Goal: Transaction & Acquisition: Purchase product/service

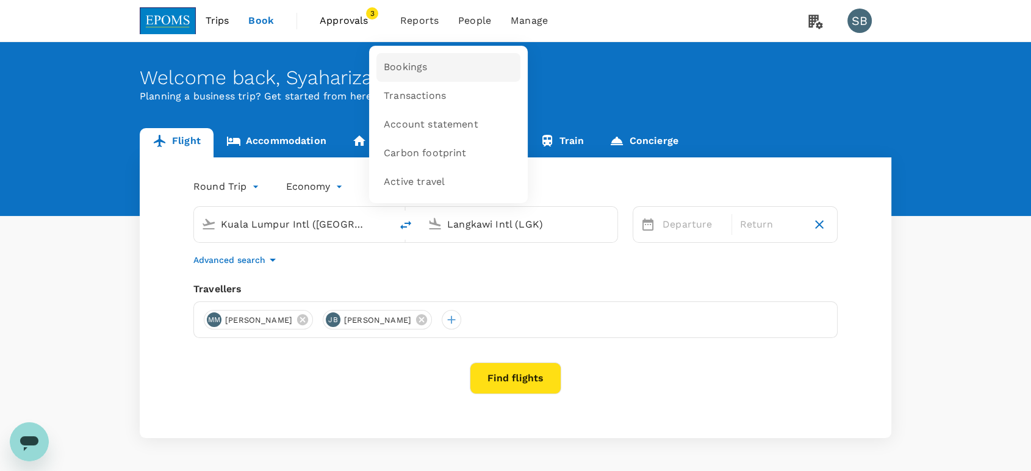
click at [428, 63] on link "Bookings" at bounding box center [448, 67] width 144 height 29
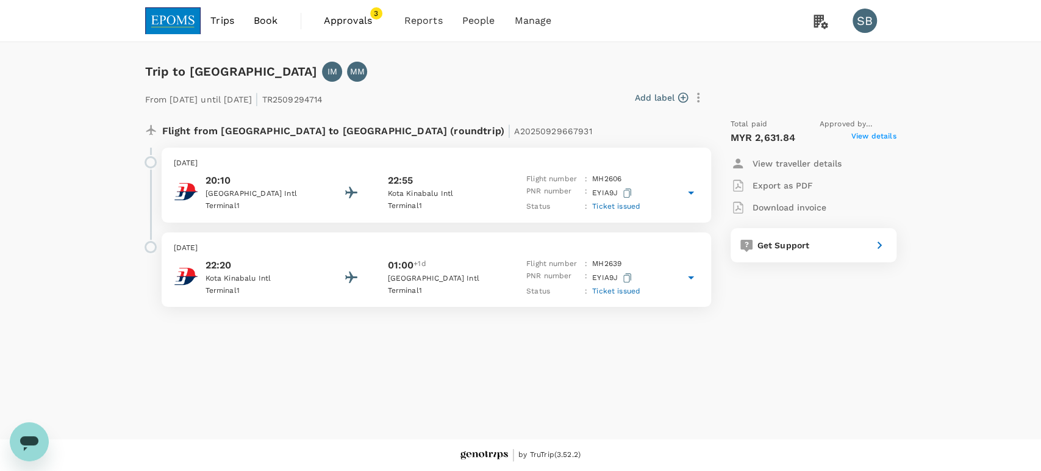
click at [795, 184] on p "Export as PDF" at bounding box center [783, 185] width 60 height 12
click at [363, 19] on span "Approvals" at bounding box center [354, 20] width 61 height 15
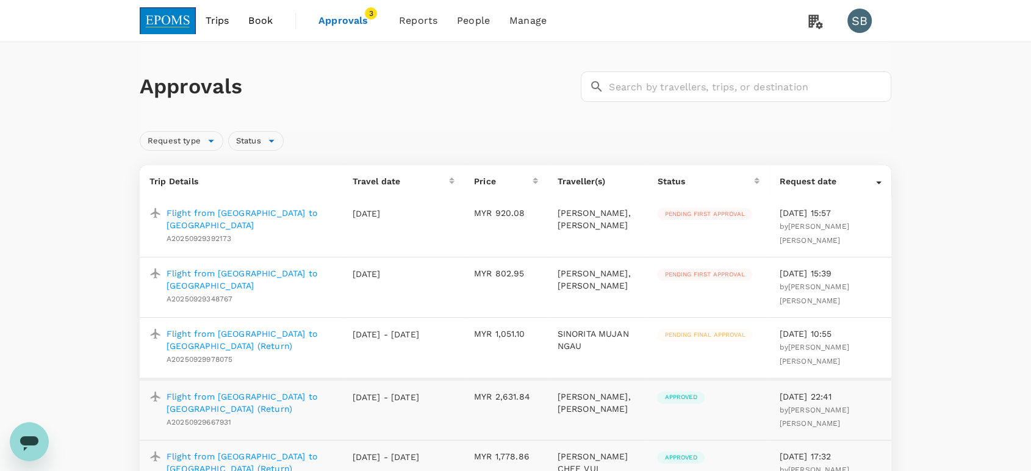
click at [294, 280] on p "Flight from [GEOGRAPHIC_DATA] to [GEOGRAPHIC_DATA]" at bounding box center [250, 279] width 166 height 24
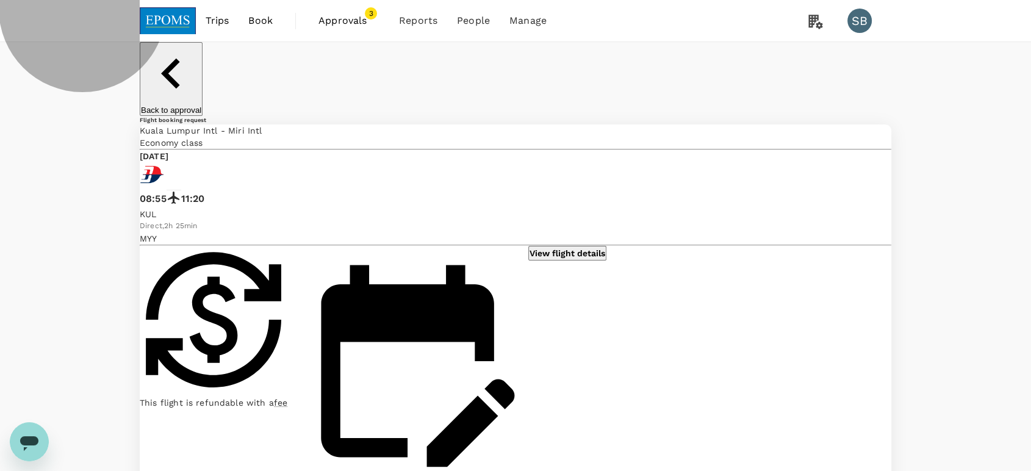
click at [201, 106] on p "Back to approval" at bounding box center [171, 110] width 60 height 9
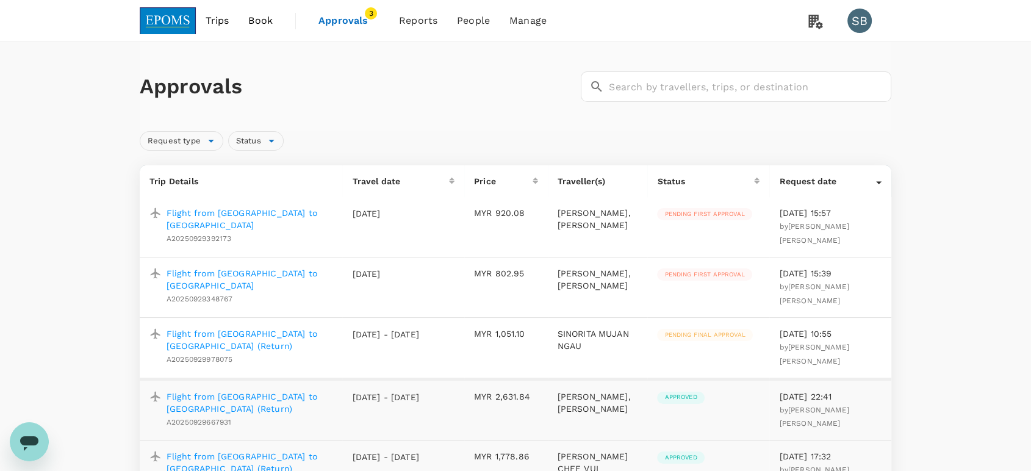
click at [277, 211] on p "Flight from [GEOGRAPHIC_DATA] to [GEOGRAPHIC_DATA]" at bounding box center [250, 219] width 166 height 24
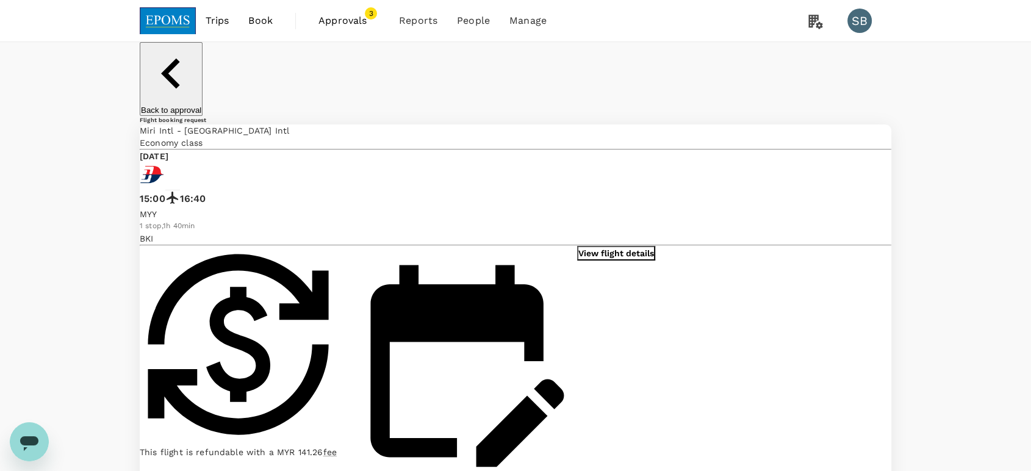
click at [589, 247] on p "View flight details" at bounding box center [616, 253] width 76 height 12
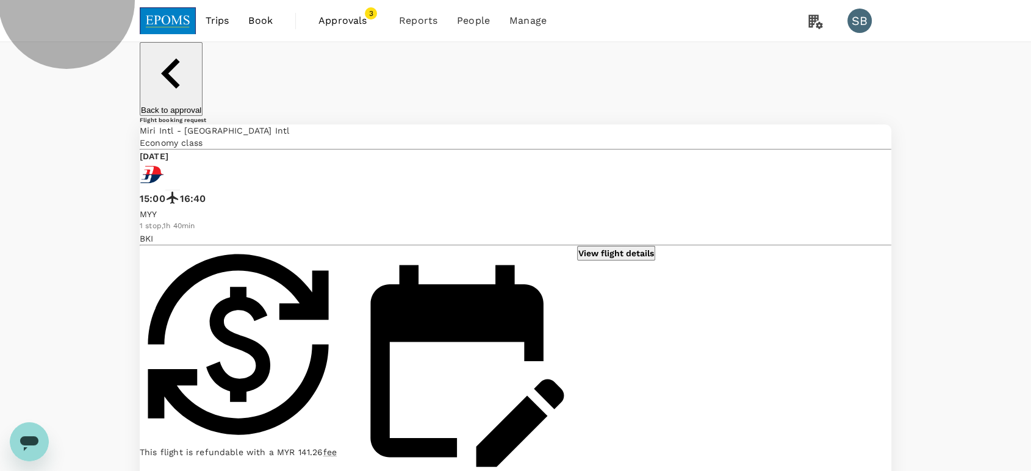
click at [201, 106] on p "Back to approval" at bounding box center [171, 110] width 60 height 9
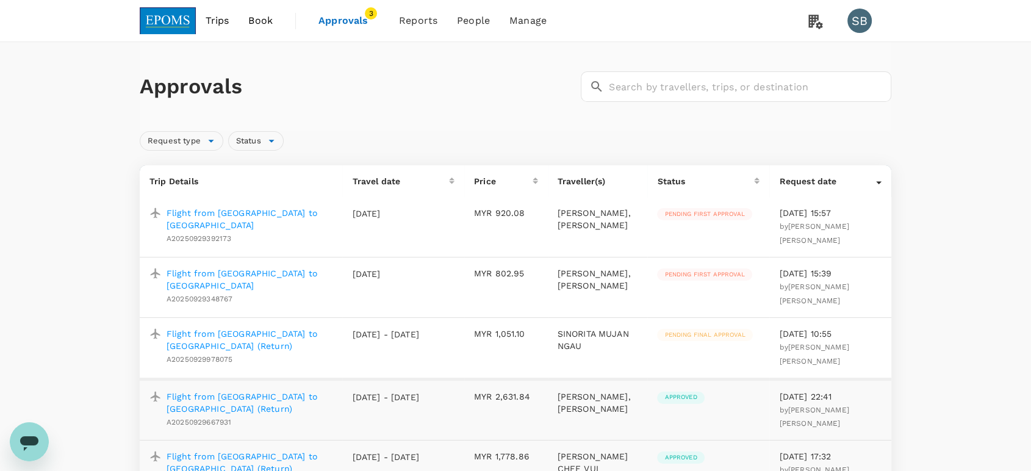
click at [161, 23] on img at bounding box center [168, 20] width 56 height 27
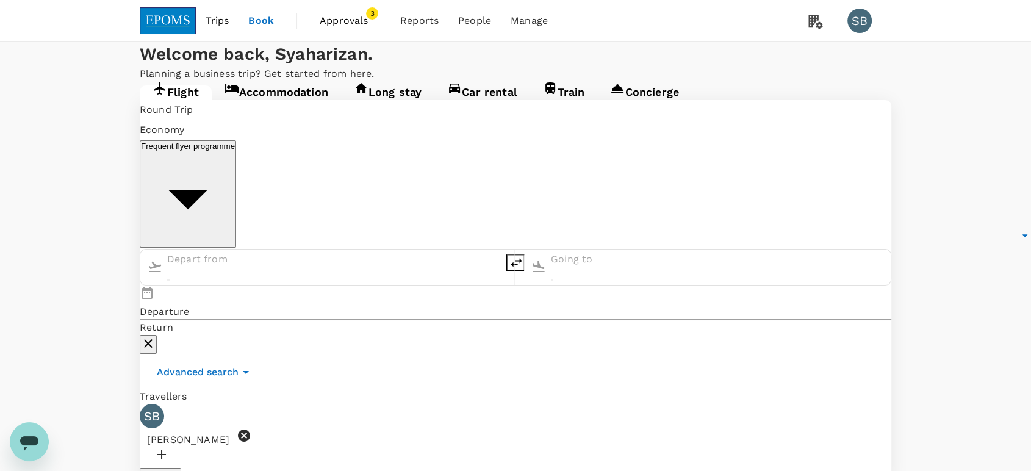
type input "Kuala Lumpur Intl ([GEOGRAPHIC_DATA])"
type input "Langkawi Intl (LGK)"
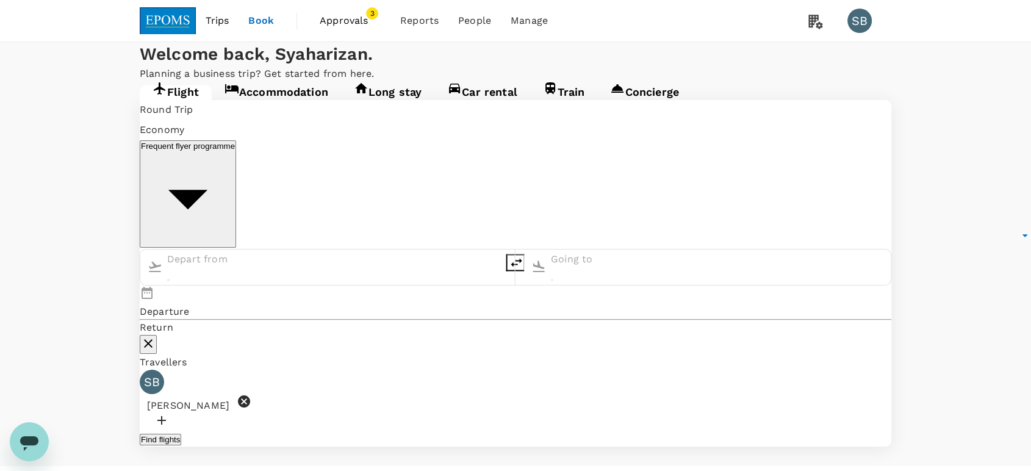
type input "Kuala Lumpur Intl ([GEOGRAPHIC_DATA])"
type input "Langkawi Intl (LGK)"
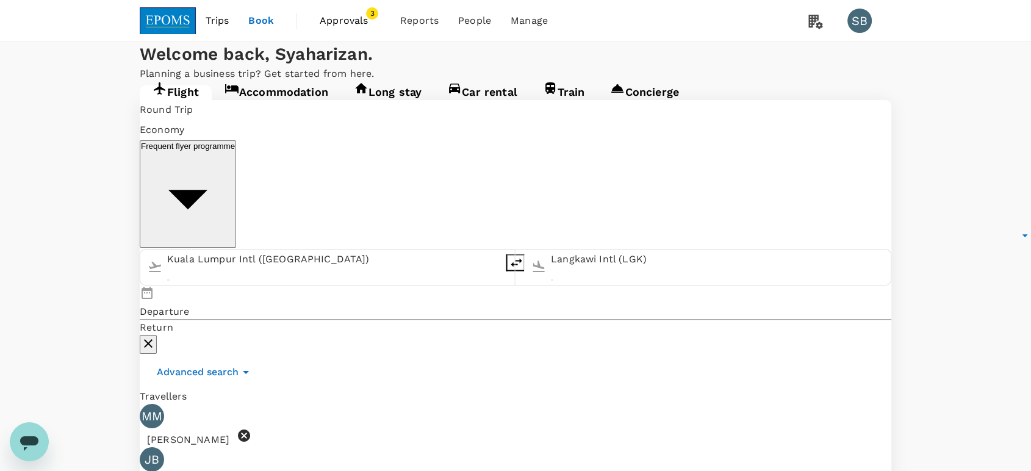
click at [303, 250] on input "Kuala Lumpur Intl ([GEOGRAPHIC_DATA])" at bounding box center [333, 260] width 332 height 20
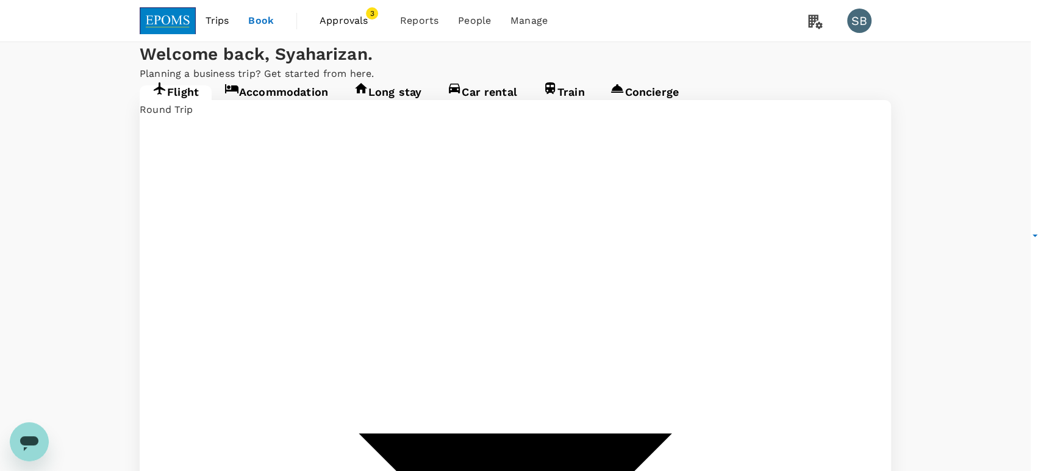
type input "oneway"
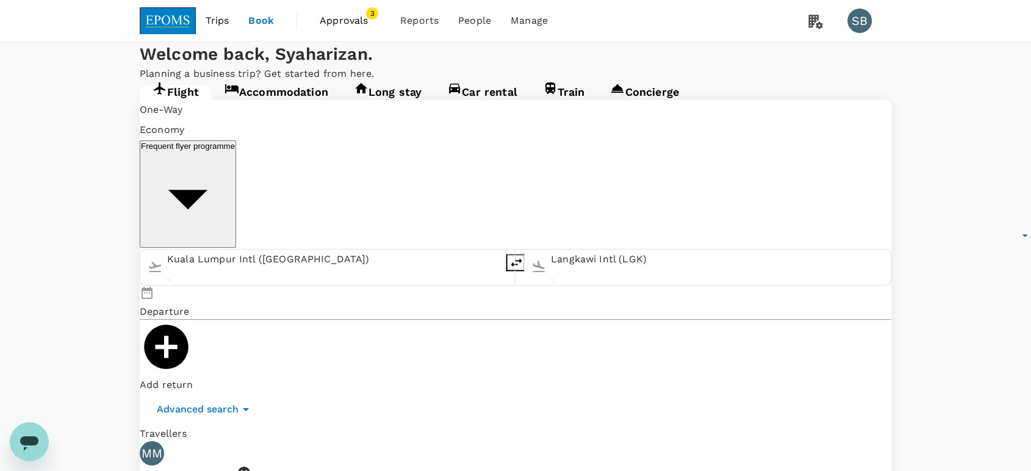
click at [263, 250] on input "Kuala Lumpur Intl ([GEOGRAPHIC_DATA])" at bounding box center [333, 260] width 332 height 20
click at [253, 297] on p "Miri Intl" at bounding box center [254, 303] width 239 height 12
type input "Miri Intl (MYY)"
click at [551, 250] on input "Langkawi Intl (LGK)" at bounding box center [717, 260] width 332 height 20
type input "l"
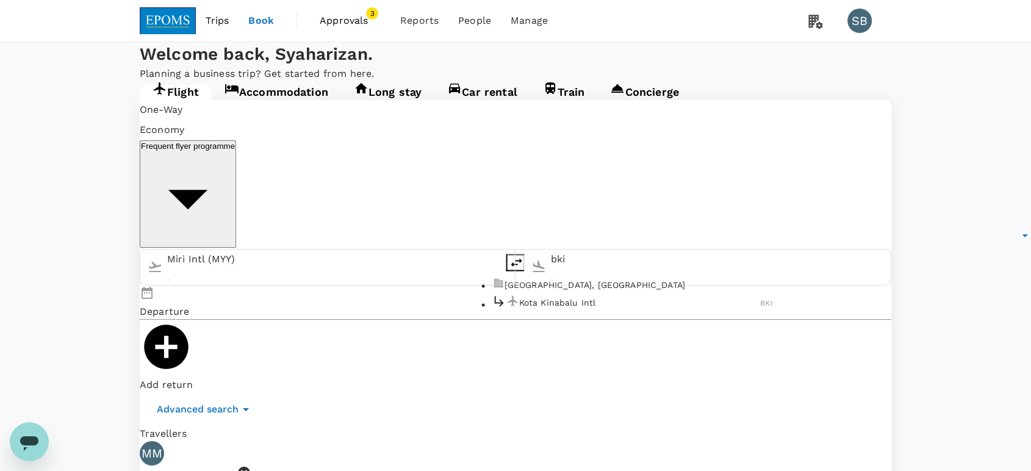
click at [519, 297] on p "Kota Kinabalu Intl" at bounding box center [640, 303] width 242 height 12
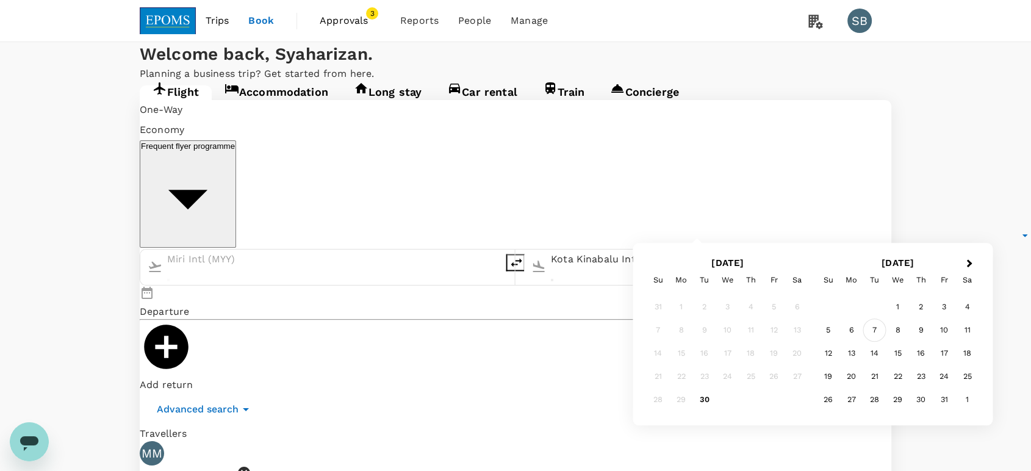
type input "Kota Kinabalu Intl (BKI)"
click at [872, 331] on div "7" at bounding box center [874, 330] width 23 height 23
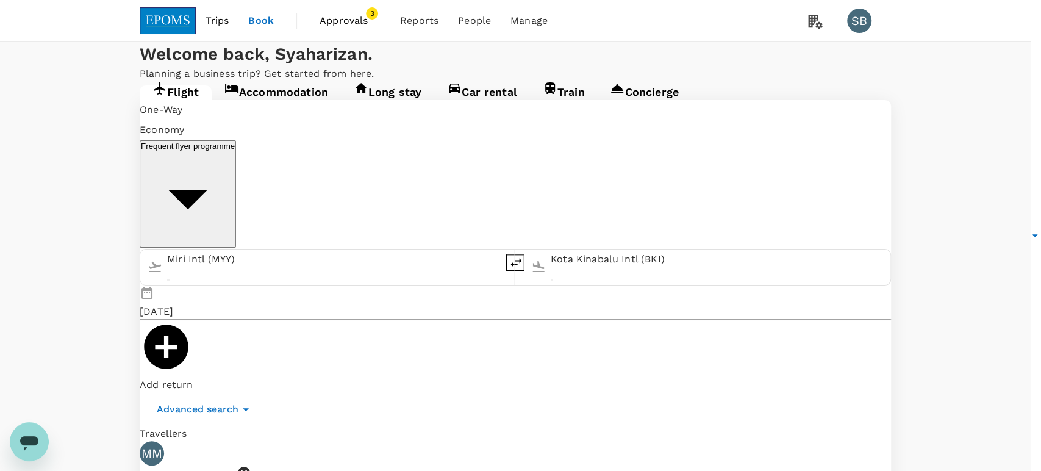
drag, startPoint x: 605, startPoint y: 428, endPoint x: 611, endPoint y: 419, distance: 10.7
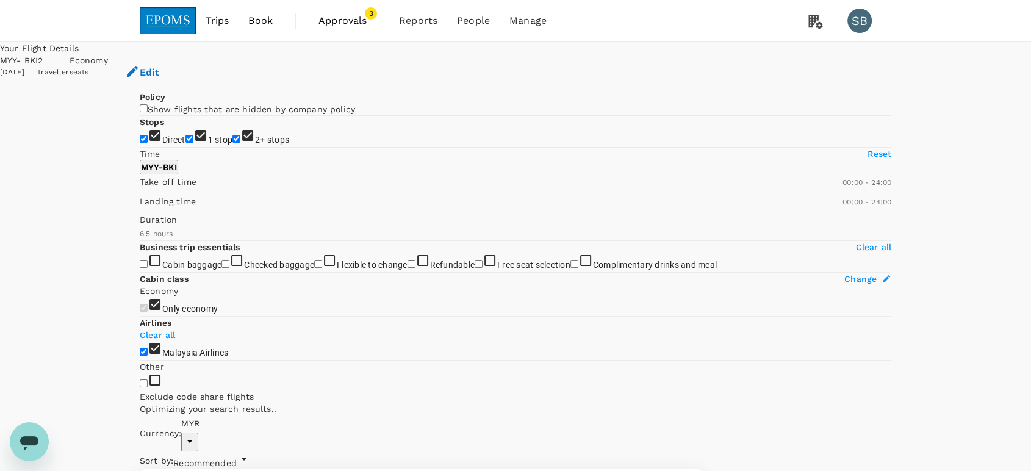
click at [232, 143] on input "2+ stops" at bounding box center [236, 139] width 8 height 8
checkbox input "false"
click at [185, 143] on input "1 stop" at bounding box center [189, 139] width 8 height 8
checkbox input "false"
type input "2825"
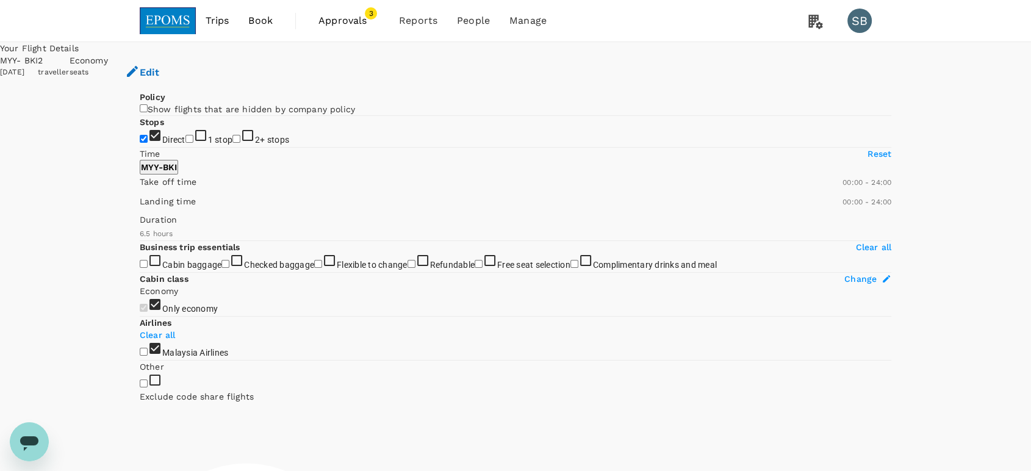
checkbox input "false"
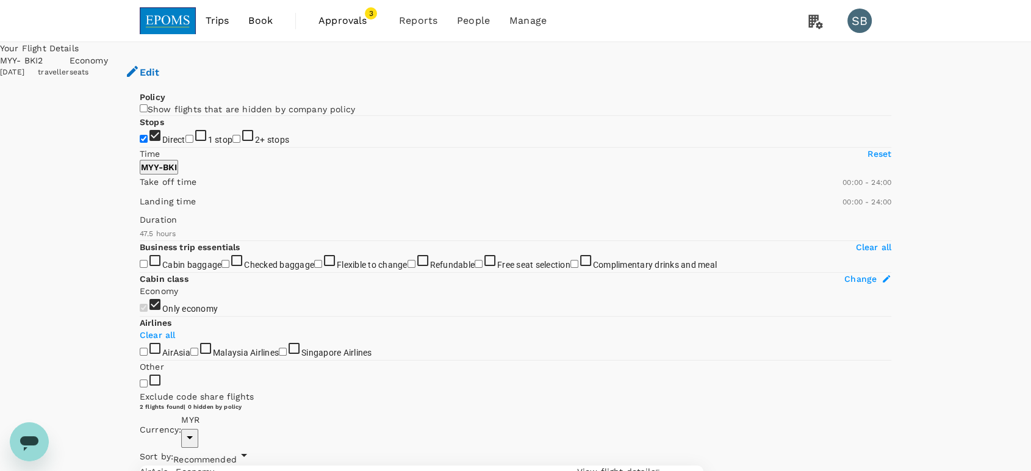
click at [158, 16] on img at bounding box center [168, 20] width 56 height 27
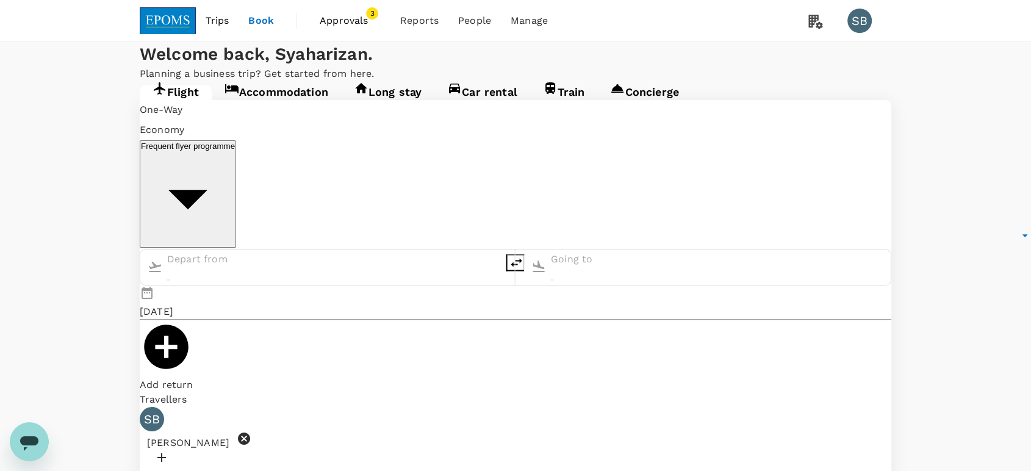
type input "Miri Intl (MYY)"
type input "Kota Kinabalu Intl (BKI)"
type input "Miri Intl (MYY)"
type input "Kota Kinabalu Intl (BKI)"
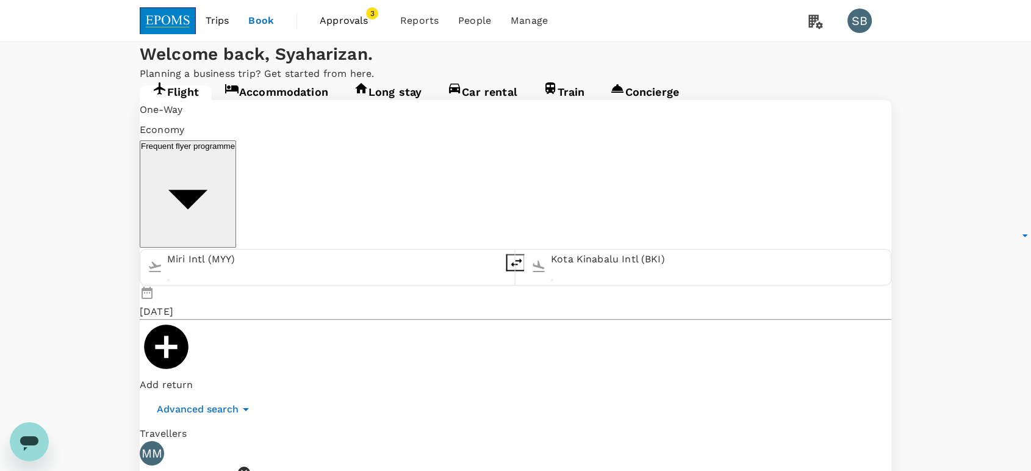
click at [277, 250] on input "Miri Intl (MYY)" at bounding box center [333, 260] width 332 height 20
click at [312, 293] on div "[GEOGRAPHIC_DATA] Intl KUL" at bounding box center [249, 302] width 281 height 19
type input "Kuala Lumpur Intl ([GEOGRAPHIC_DATA])"
click at [250, 467] on icon at bounding box center [244, 473] width 12 height 12
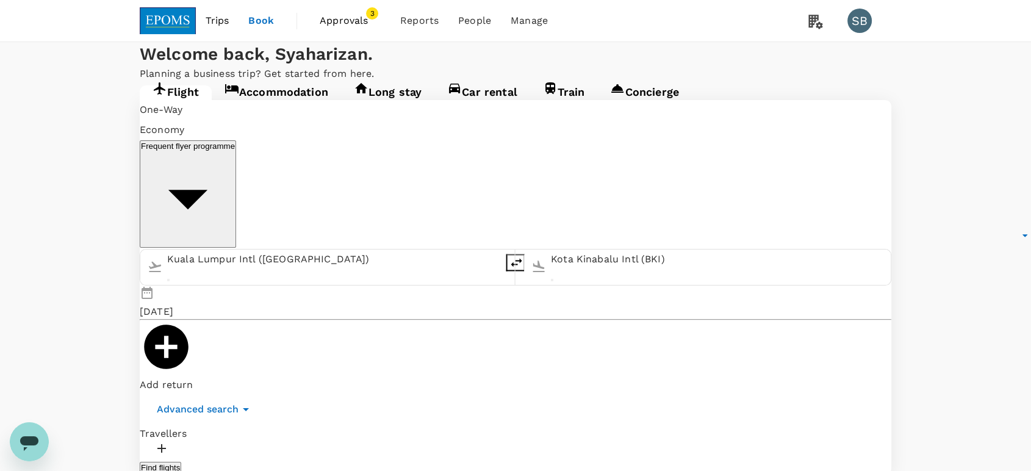
click at [220, 441] on div at bounding box center [516, 450] width 752 height 19
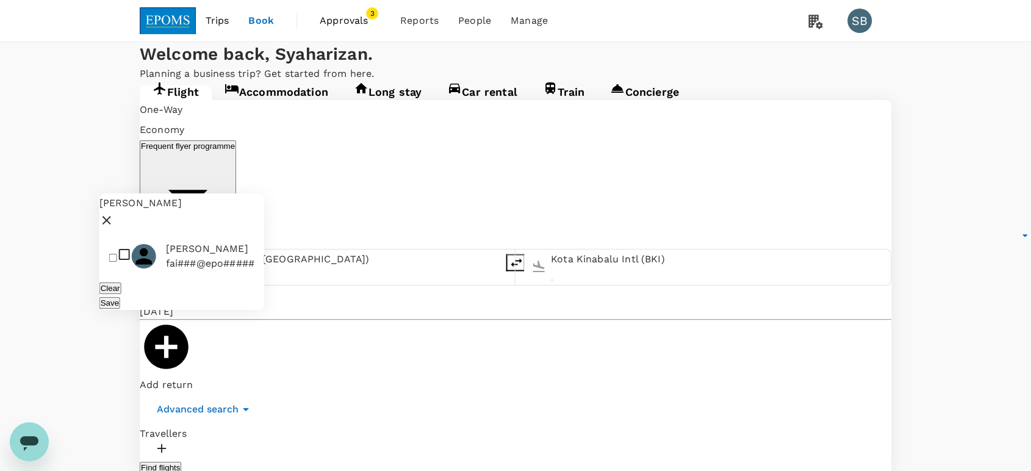
type input "[PERSON_NAME]"
click at [117, 254] on input "checkbox" at bounding box center [113, 258] width 8 height 8
checkbox input "true"
click at [120, 297] on button "Save" at bounding box center [109, 303] width 21 height 12
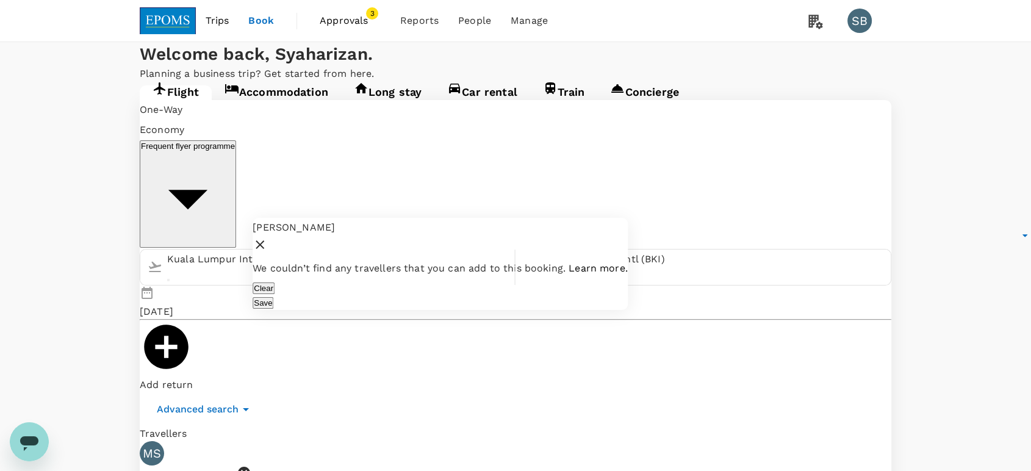
click at [381, 218] on input "[PERSON_NAME]" at bounding box center [440, 228] width 375 height 20
type input "f"
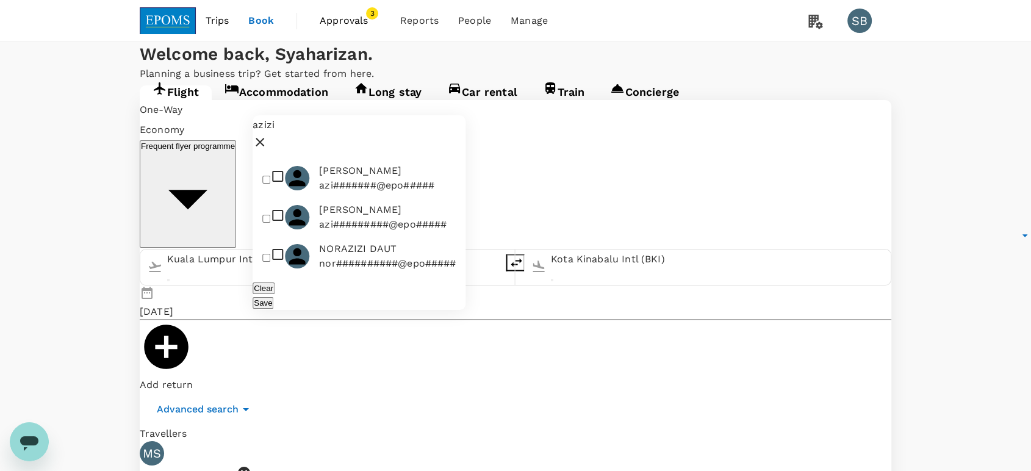
type input "azizi"
click at [268, 176] on input "checkbox" at bounding box center [266, 180] width 8 height 8
click at [264, 176] on input "checkbox" at bounding box center [266, 180] width 8 height 8
checkbox input "false"
click at [270, 215] on input "checkbox" at bounding box center [266, 219] width 8 height 8
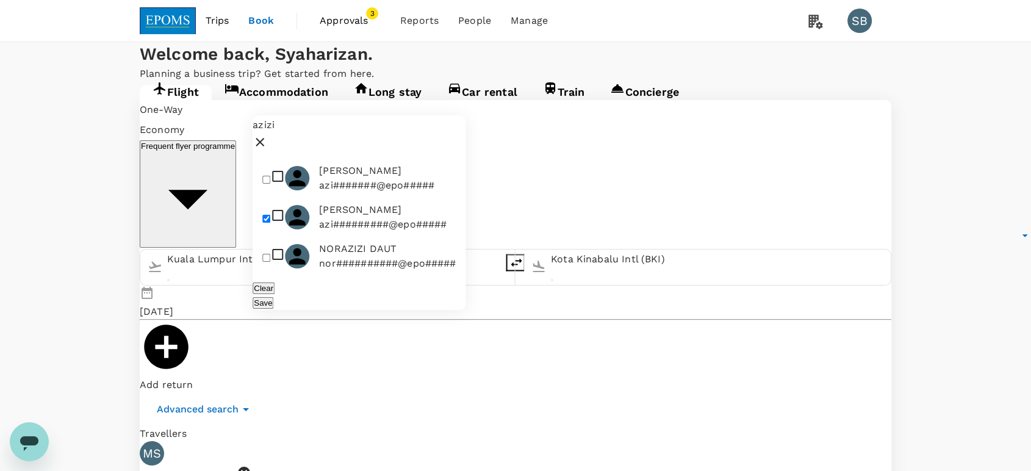
checkbox input "true"
click at [273, 297] on button "Save" at bounding box center [263, 303] width 21 height 12
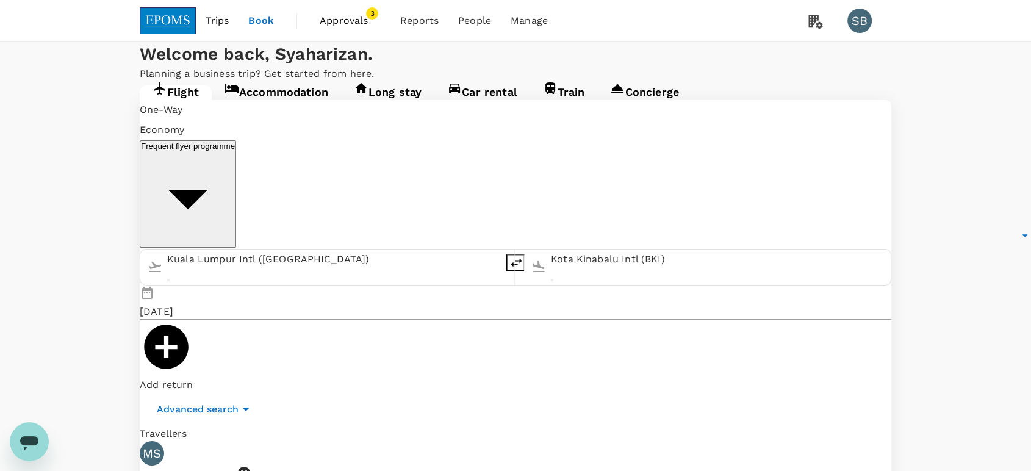
click at [551, 250] on input "Kota Kinabalu Intl (BKI)" at bounding box center [717, 260] width 332 height 20
click at [415, 392] on div "Advanced search" at bounding box center [516, 409] width 752 height 34
click at [323, 250] on input "Kuala Lumpur Intl ([GEOGRAPHIC_DATA])" at bounding box center [333, 260] width 332 height 20
click at [348, 297] on p "Miri Intl" at bounding box center [254, 303] width 239 height 12
type input "Miri Intl (MYY)"
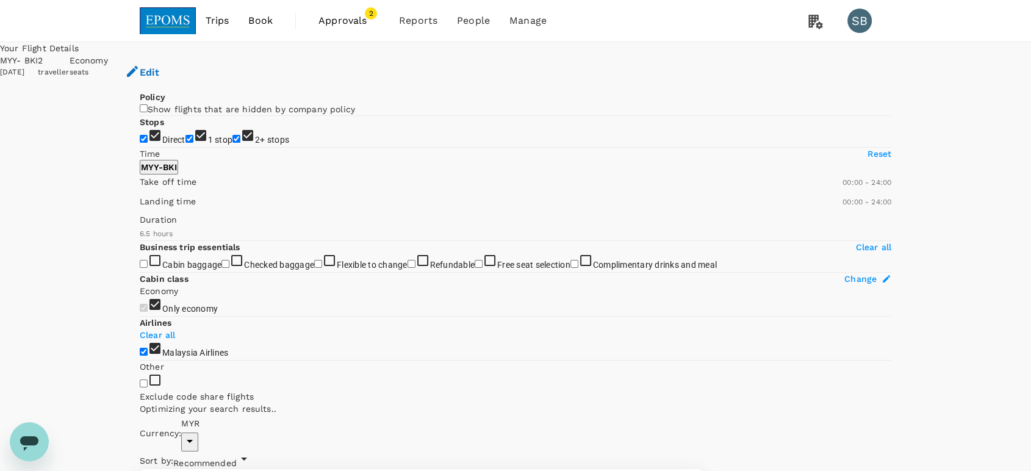
click at [232, 143] on input "2+ stops" at bounding box center [236, 139] width 8 height 8
checkbox input "false"
click at [185, 143] on input "1 stop" at bounding box center [189, 139] width 8 height 8
checkbox input "false"
type input "2825"
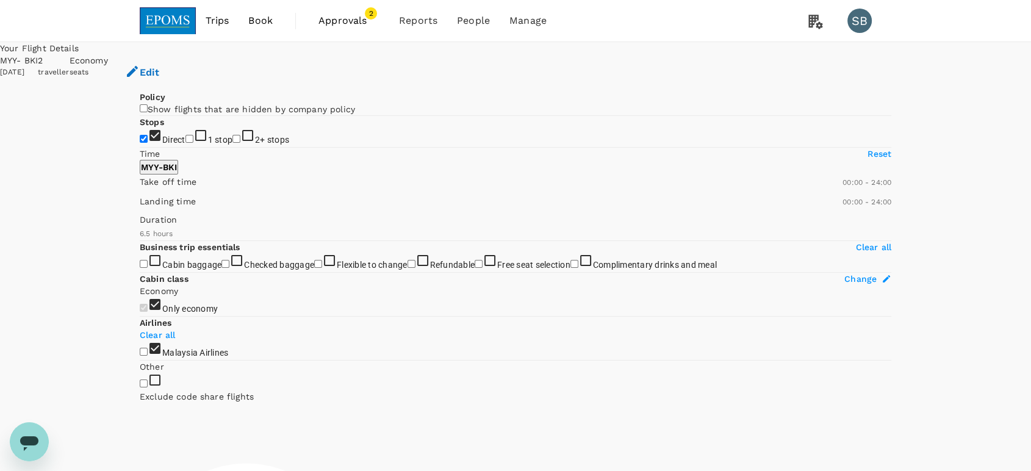
checkbox input "false"
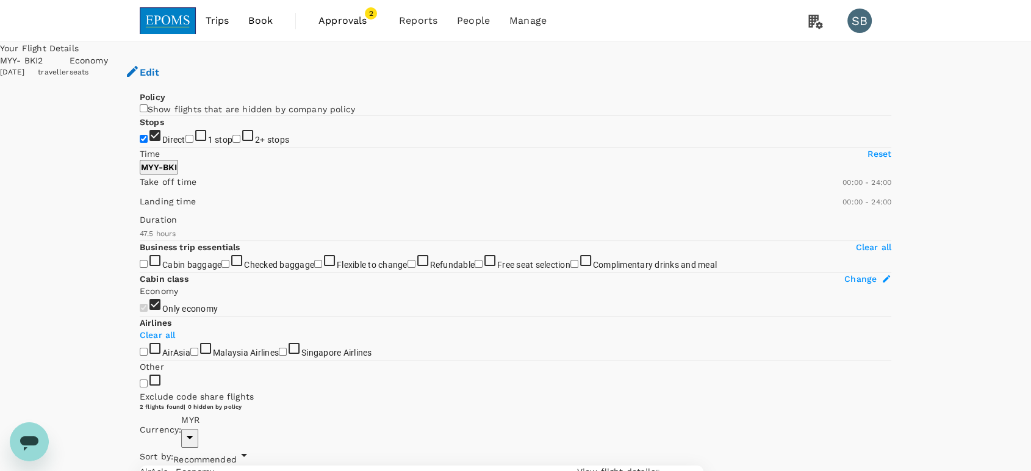
click at [353, 25] on span "Approvals" at bounding box center [348, 20] width 61 height 15
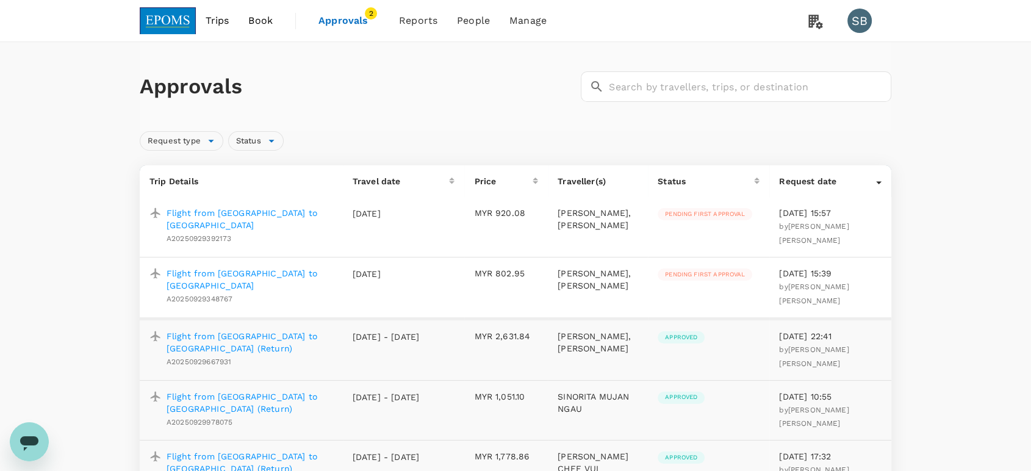
click at [172, 21] on img at bounding box center [168, 20] width 56 height 27
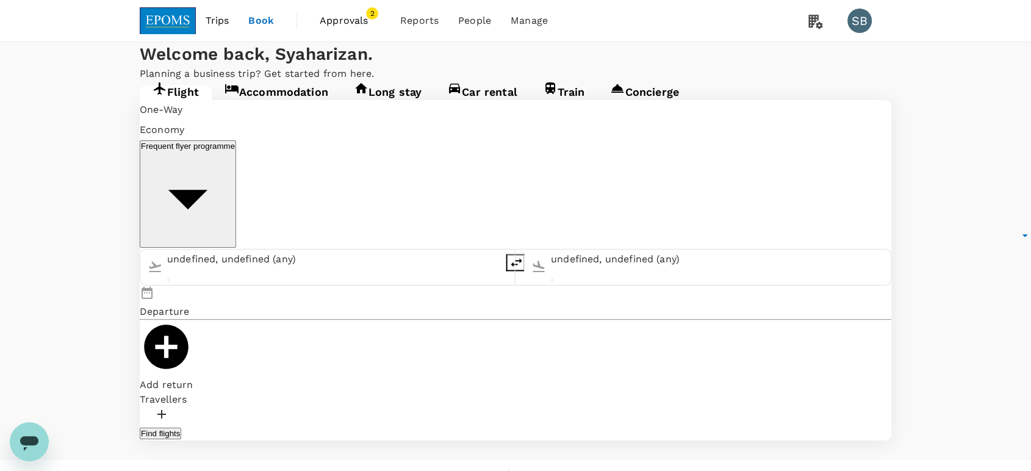
type input "Miri Intl (MYY)"
type input "Kota Kinabalu Intl (BKI)"
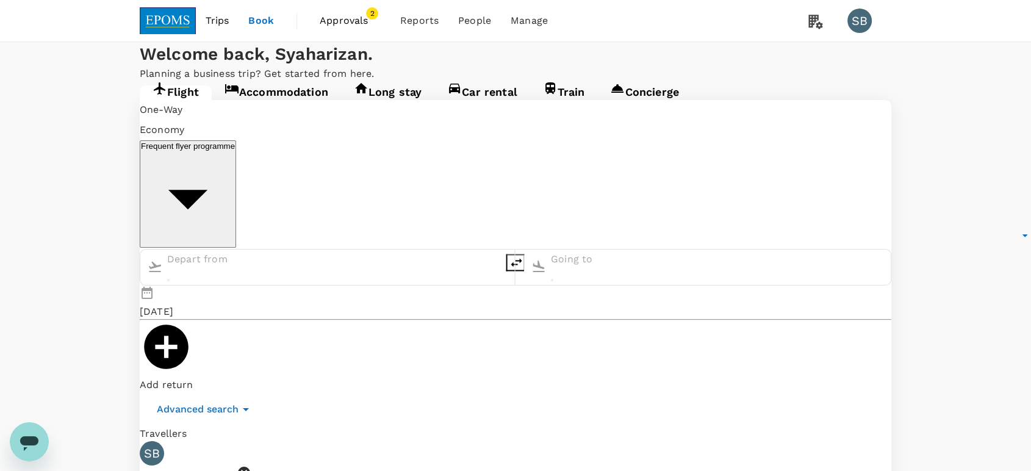
type input "Miri Intl (MYY)"
type input "Kota Kinabalu Intl (BKI)"
type input "Miri Intl (MYY)"
type input "Kota Kinabalu Intl (BKI)"
